Goal: Information Seeking & Learning: Learn about a topic

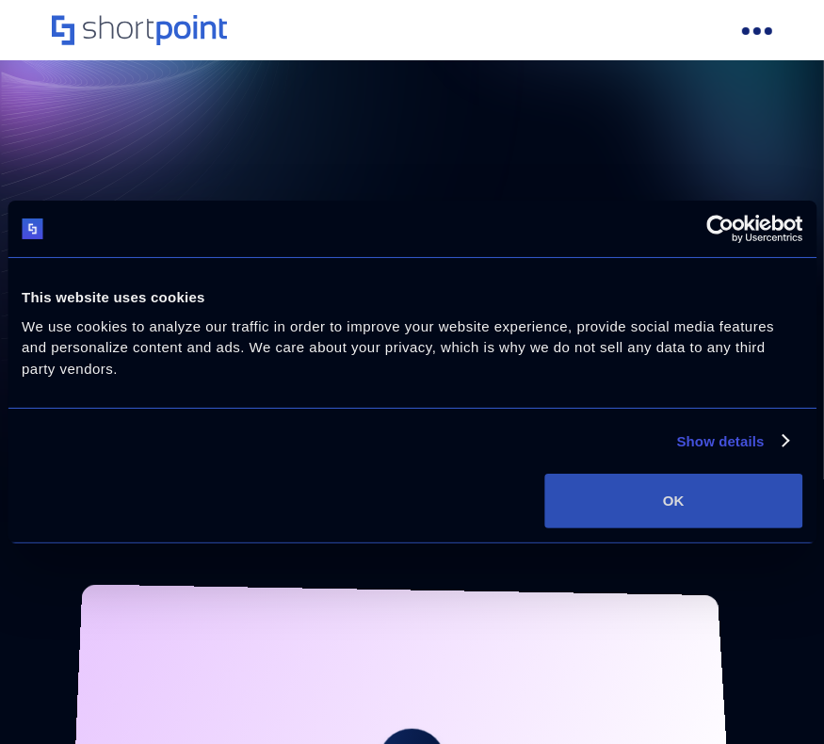
click at [606, 491] on button "OK" at bounding box center [673, 501] width 258 height 55
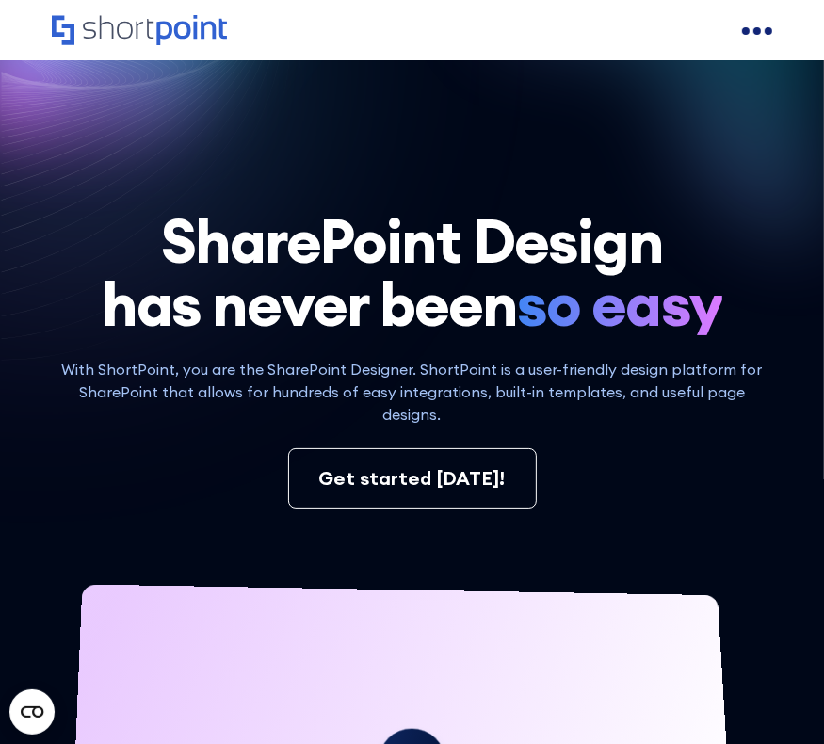
click at [757, 33] on div "open menu" at bounding box center [757, 31] width 8 height 8
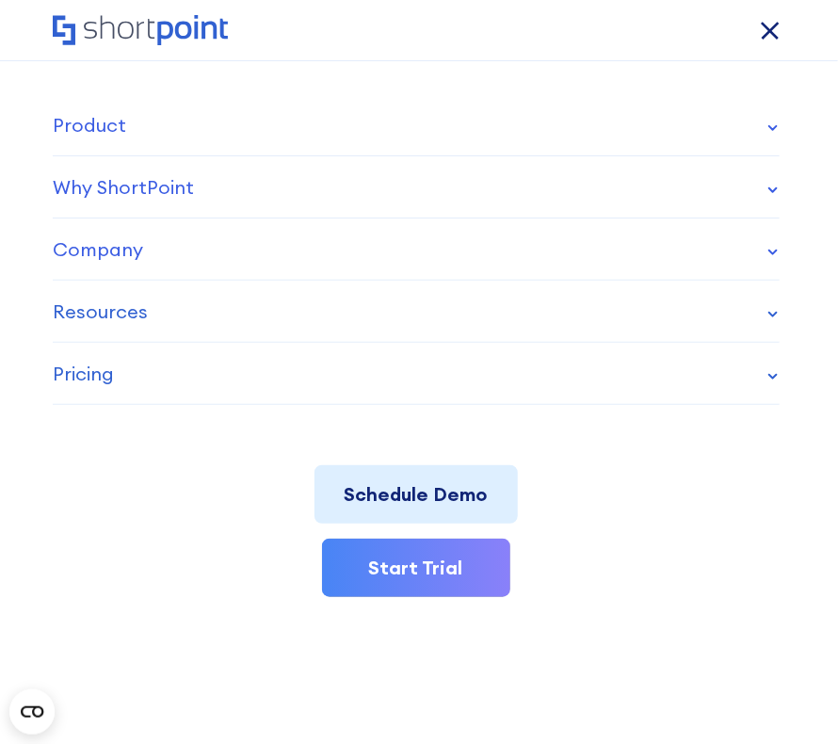
click at [234, 343] on link "Pricing" at bounding box center [416, 374] width 727 height 62
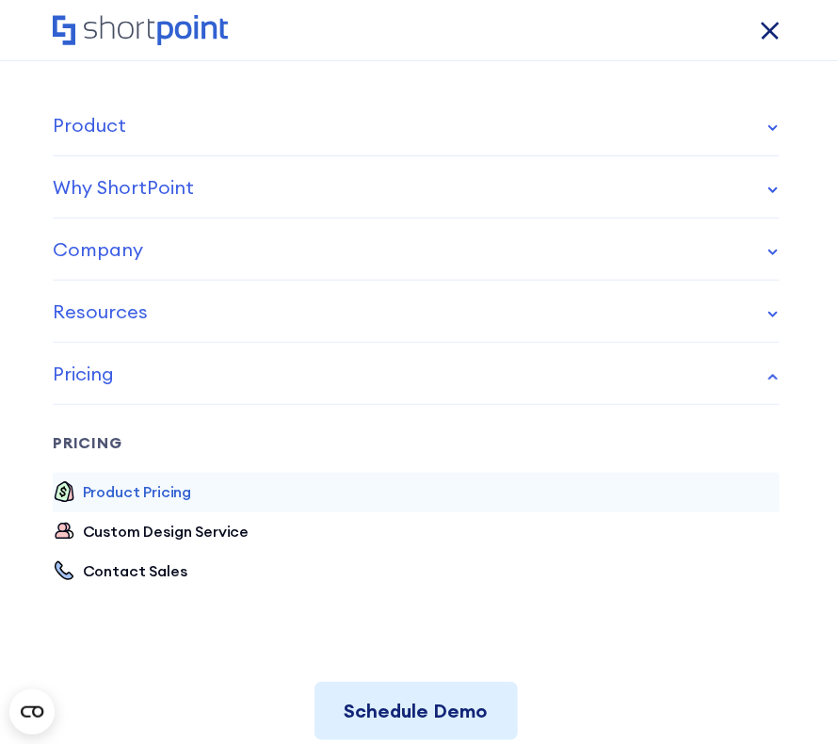
click at [145, 485] on div "Product Pricing" at bounding box center [137, 491] width 109 height 23
